Goal: Task Accomplishment & Management: Manage account settings

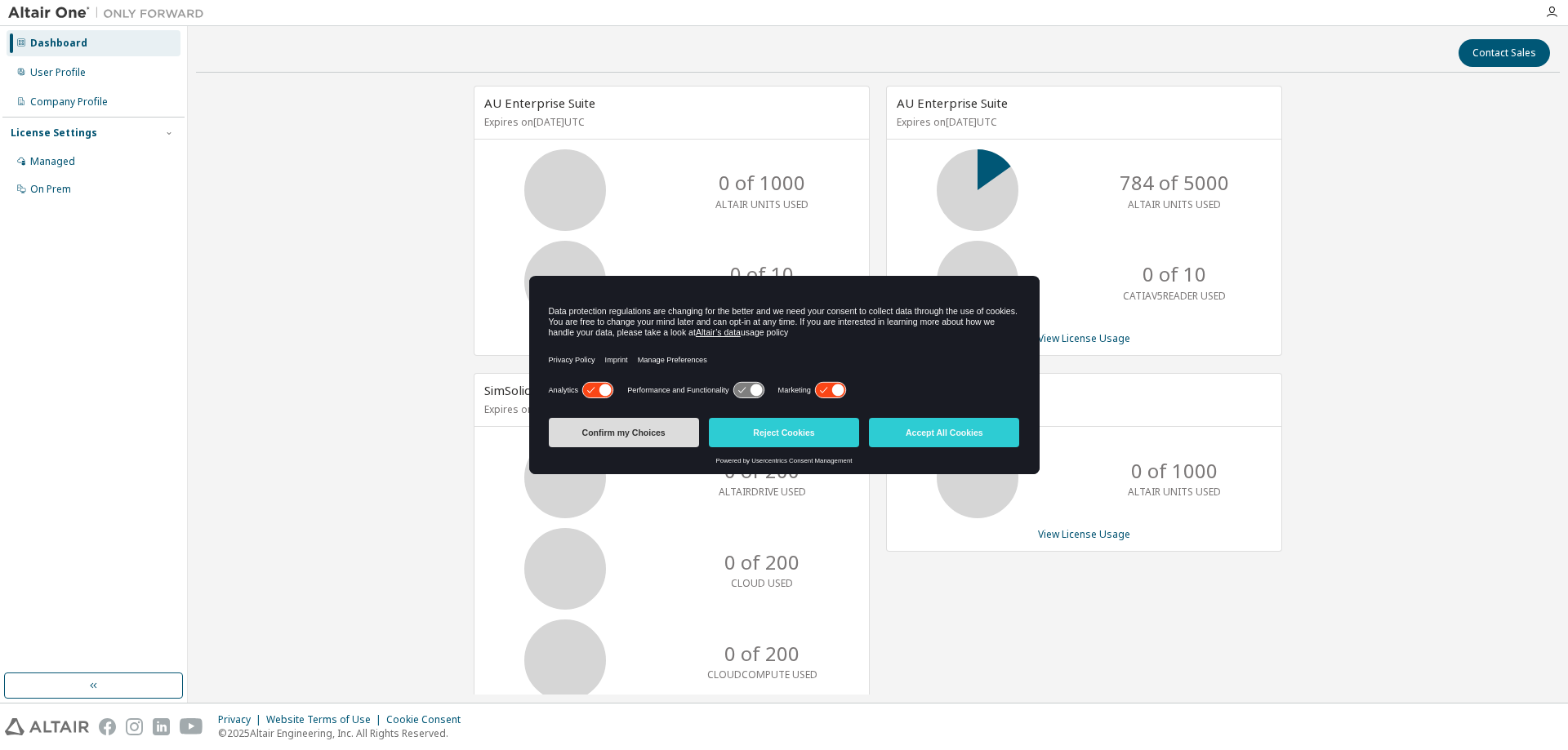
click at [654, 436] on button "Confirm my Choices" at bounding box center [624, 432] width 151 height 30
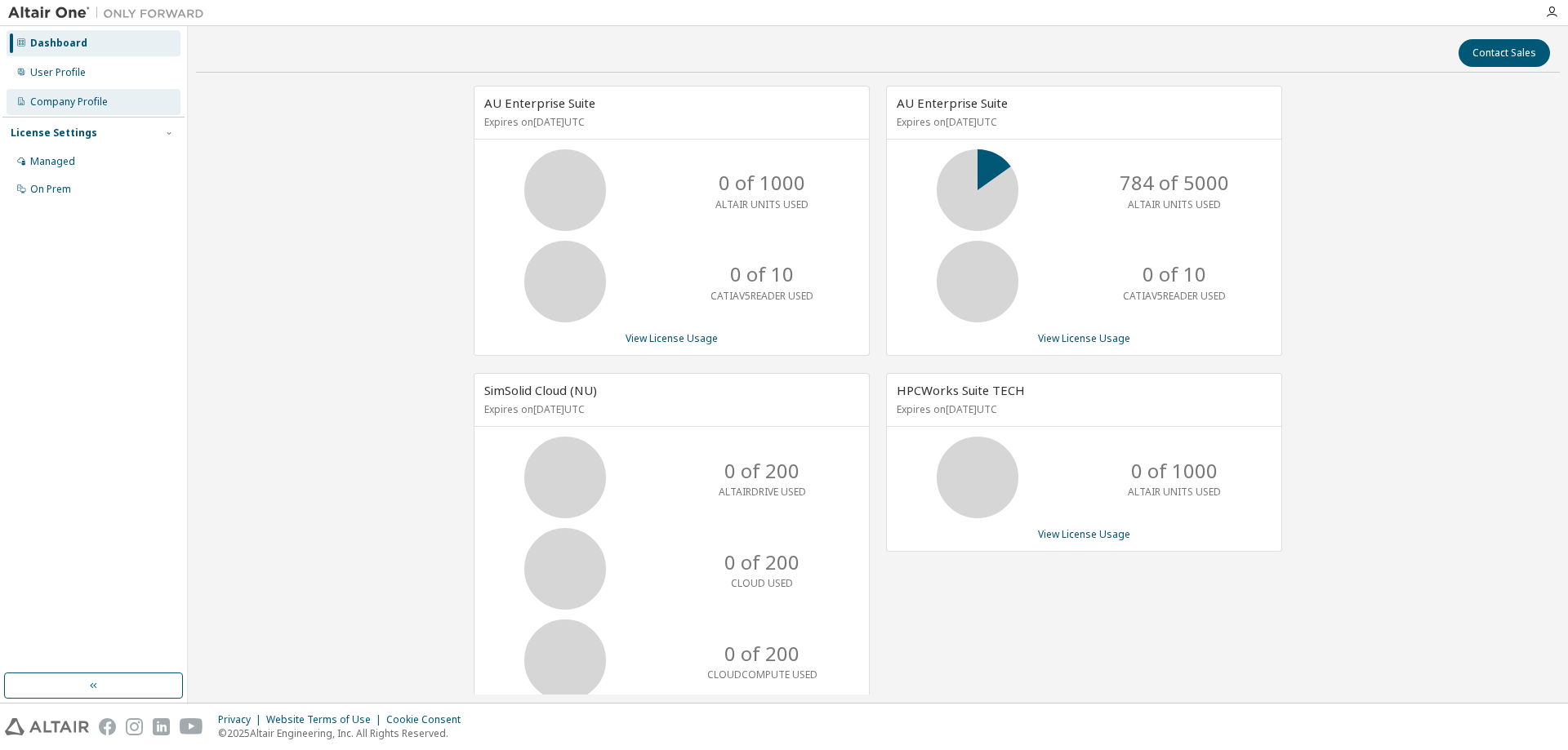
click at [124, 109] on div "Company Profile" at bounding box center [94, 103] width 174 height 26
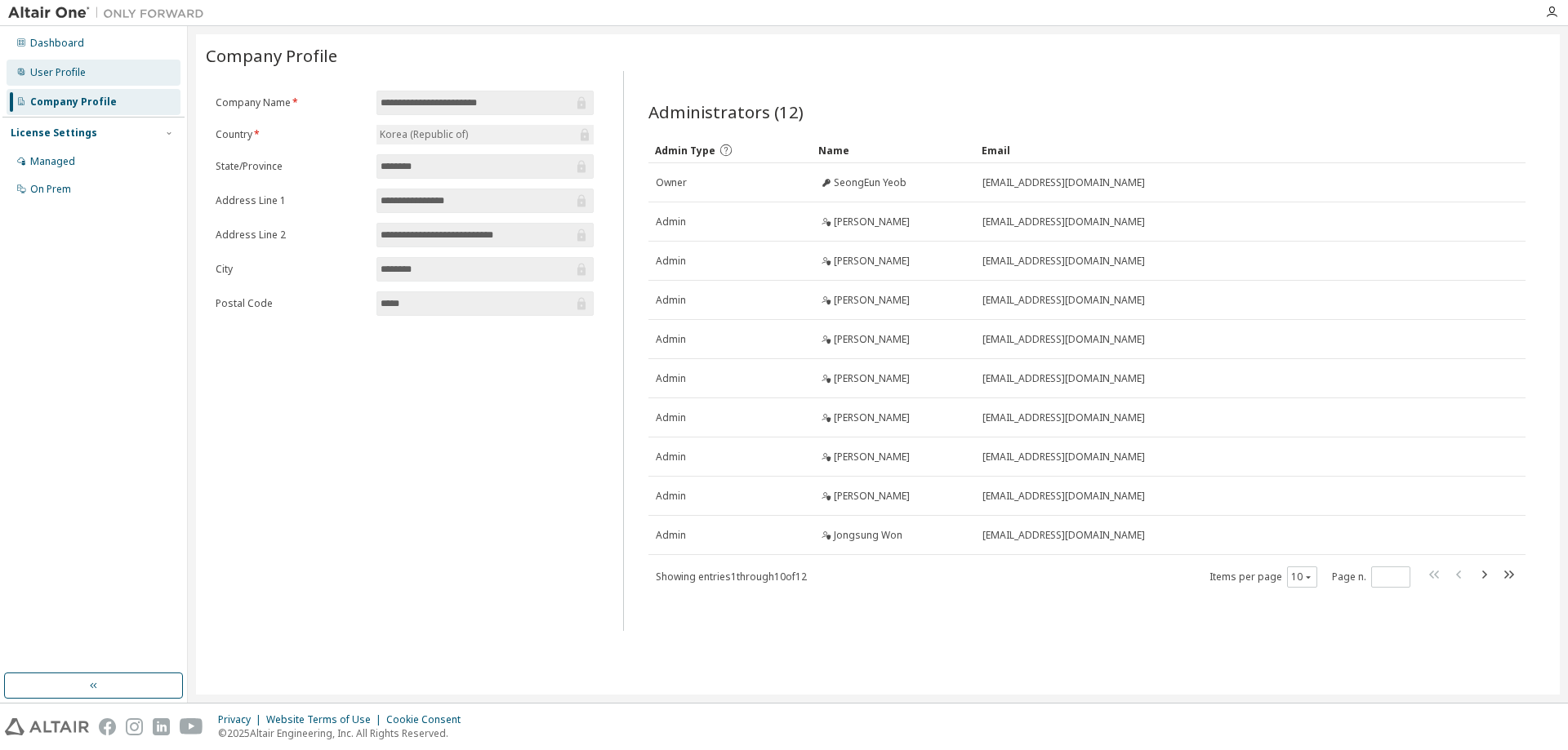
click at [94, 84] on div "User Profile" at bounding box center [94, 73] width 174 height 26
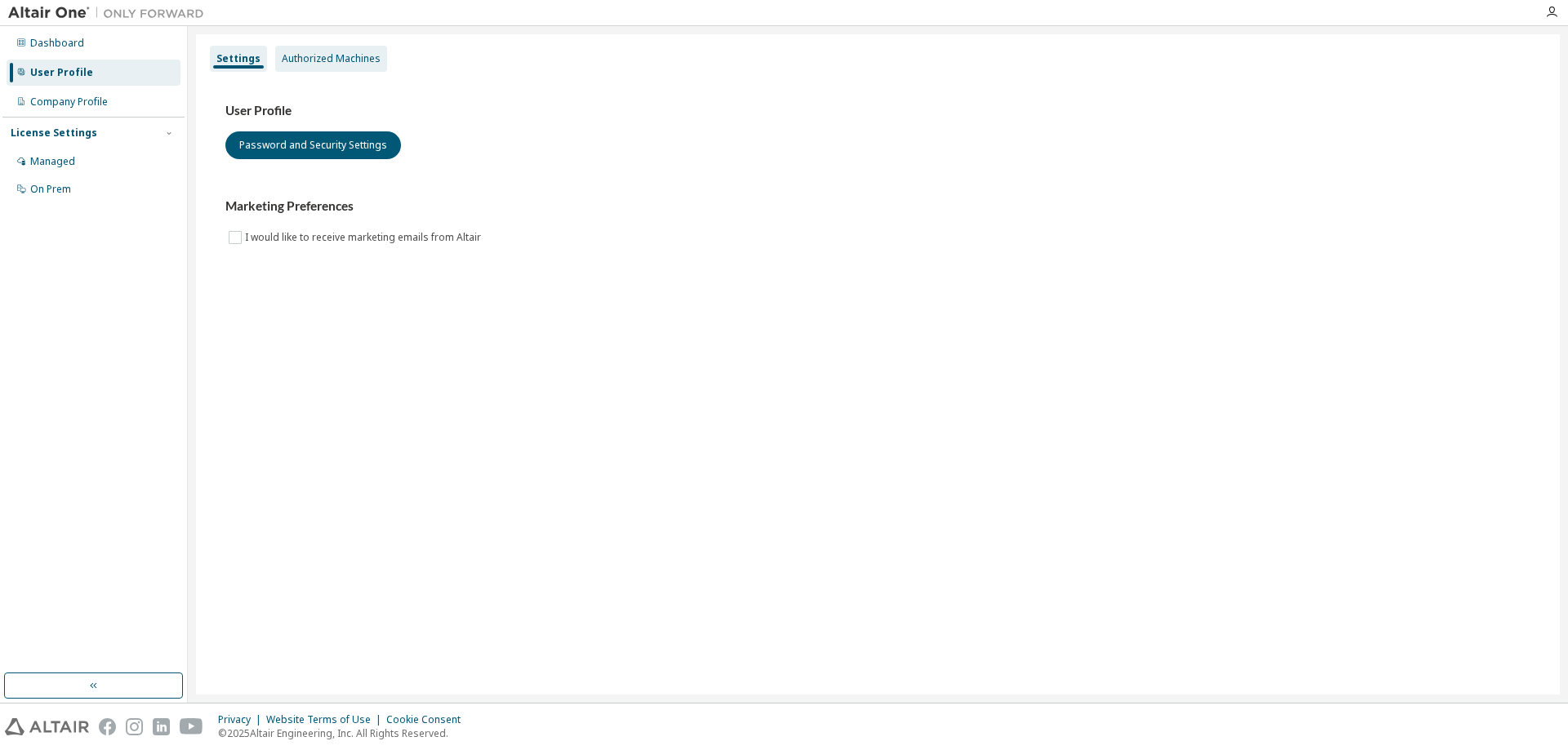
click at [309, 68] on div "Authorized Machines" at bounding box center [331, 59] width 112 height 26
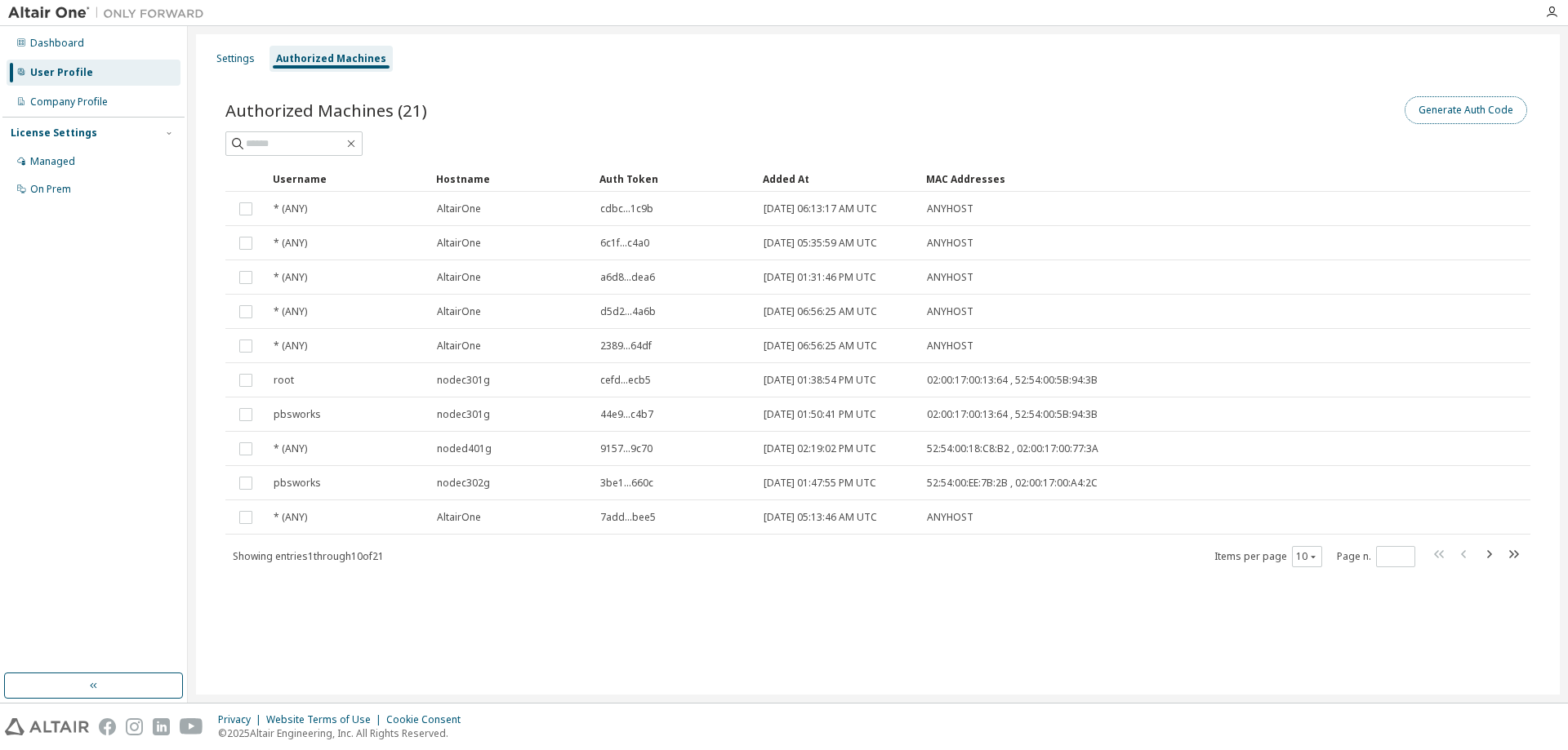
click at [1460, 113] on button "Generate Auth Code" at bounding box center [1465, 110] width 122 height 28
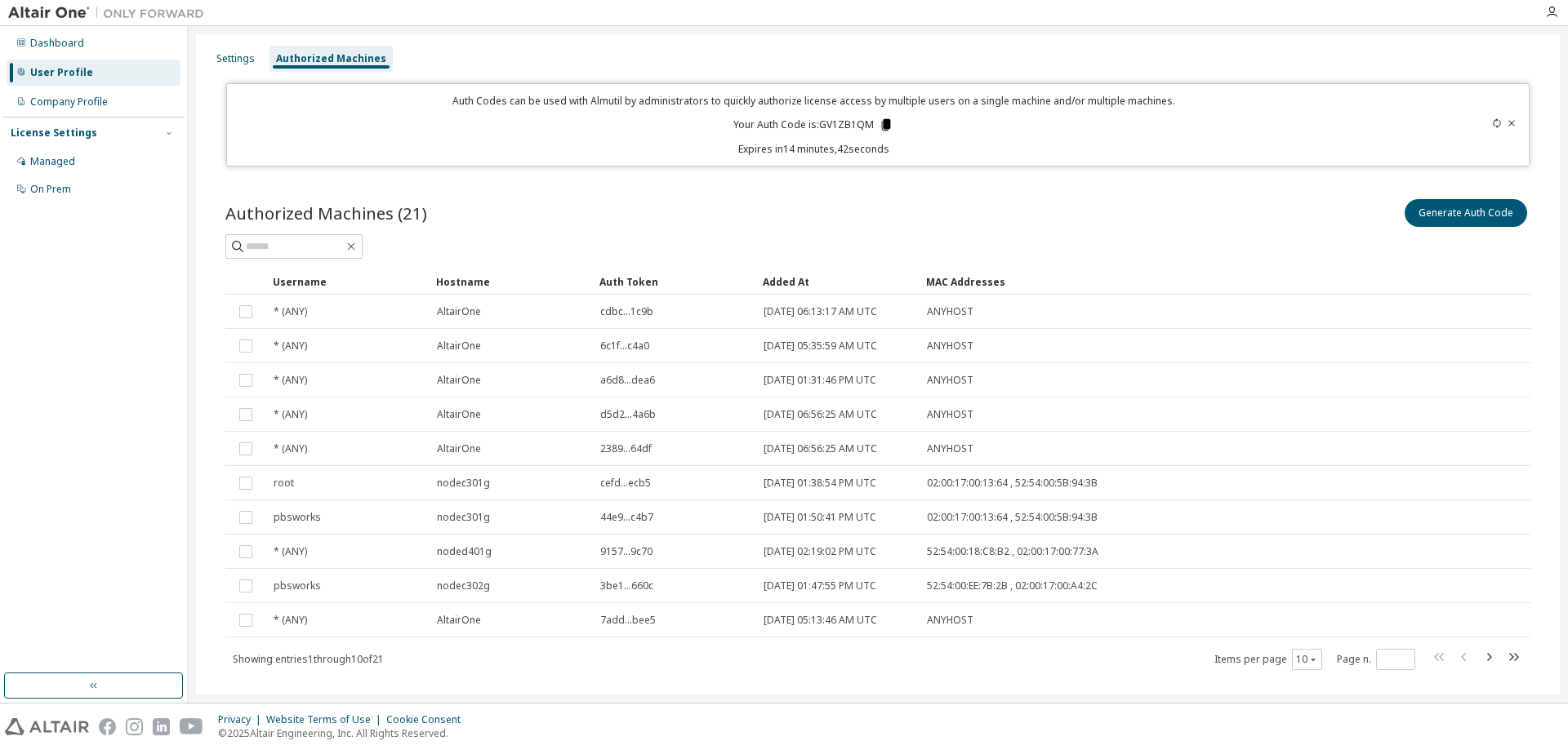
click at [879, 122] on icon at bounding box center [886, 125] width 15 height 15
